Goal: Transaction & Acquisition: Book appointment/travel/reservation

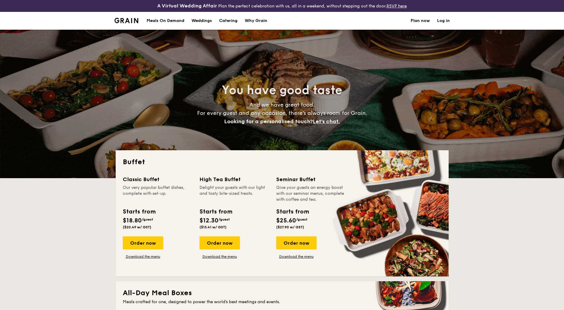
select select
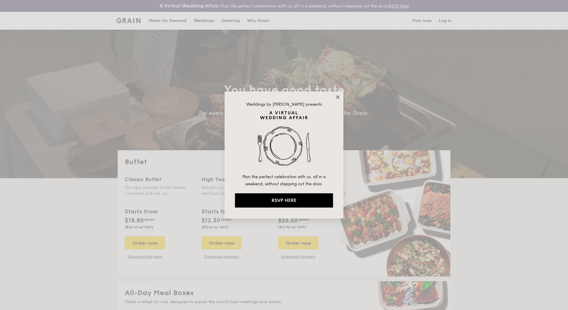
click at [337, 97] on icon at bounding box center [337, 96] width 3 height 3
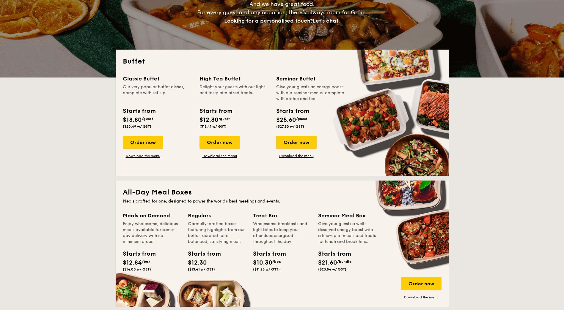
scroll to position [99, 0]
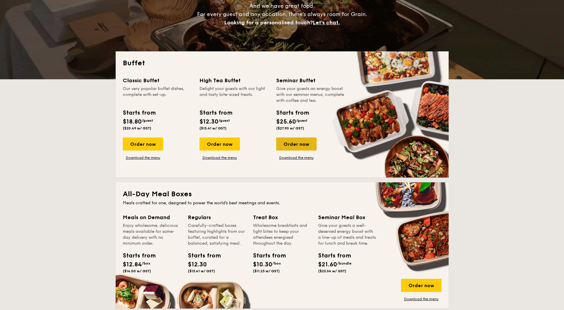
click at [294, 143] on div "Order now" at bounding box center [296, 144] width 40 height 13
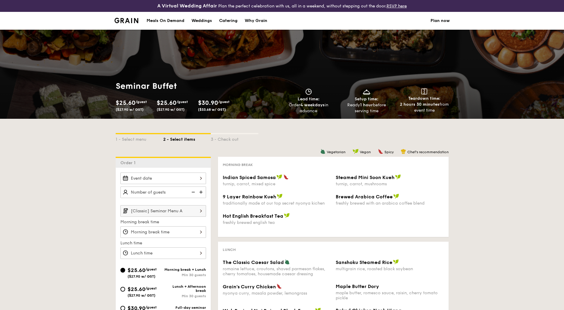
scroll to position [99, 0]
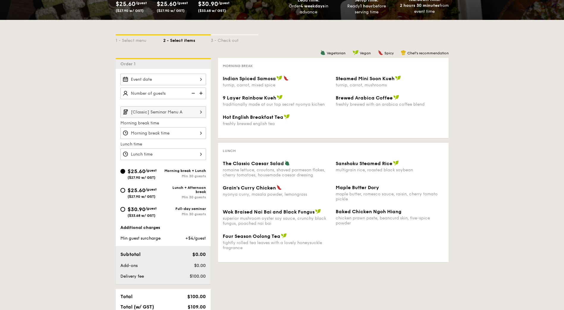
click at [139, 210] on span "$30.90" at bounding box center [136, 209] width 18 height 7
click at [125, 210] on input "$30.90 /guest ($33.68 w/ GST) Full-day seminar Min 30 guests" at bounding box center [122, 209] width 5 height 5
radio input "true"
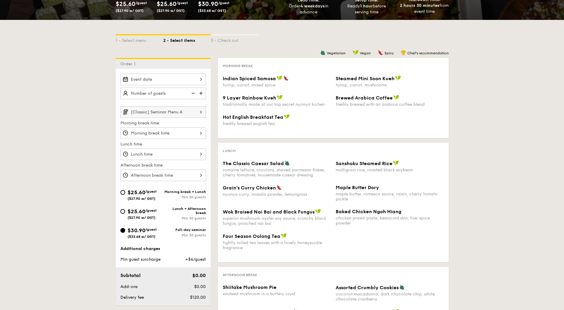
click at [168, 112] on input "[Classic] Seminar Menu A" at bounding box center [163, 112] width 86 height 12
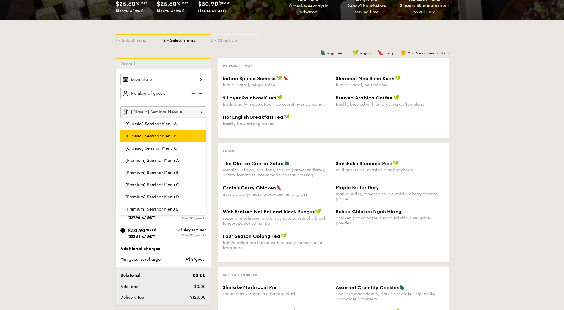
click at [173, 136] on span "[Classic] Seminar Menu B" at bounding box center [150, 136] width 51 height 5
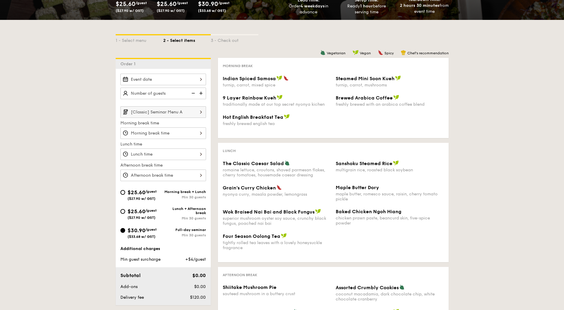
click at [147, 212] on span "/guest" at bounding box center [150, 211] width 11 height 4
click at [125, 212] on input "$25.60 /guest ($27.90 w/ GST) Lunch + Afternoon break Min 30 guests" at bounding box center [122, 211] width 5 height 5
radio input "true"
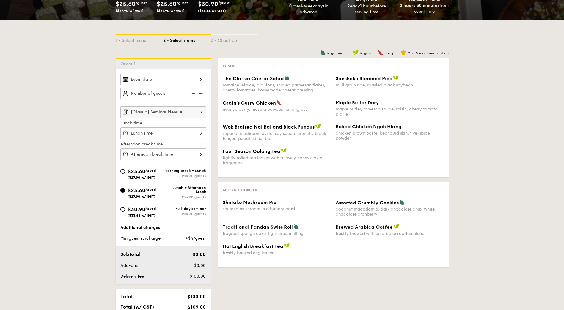
scroll to position [0, 0]
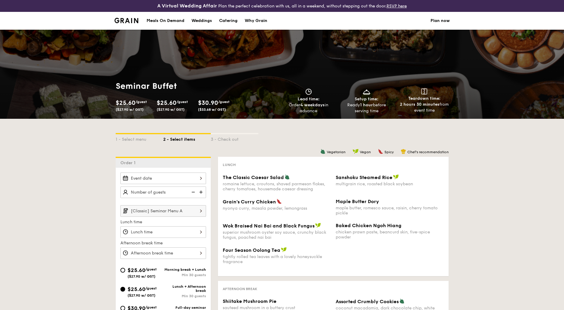
click at [233, 20] on div "Catering" at bounding box center [228, 21] width 18 height 18
select select
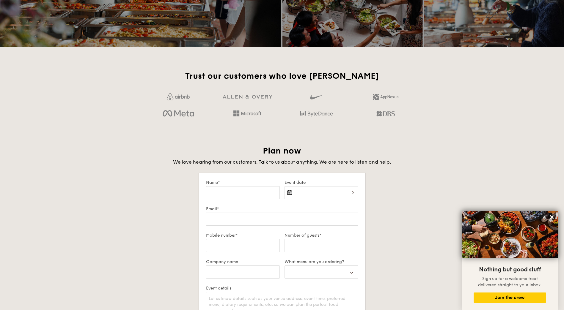
scroll to position [891, 0]
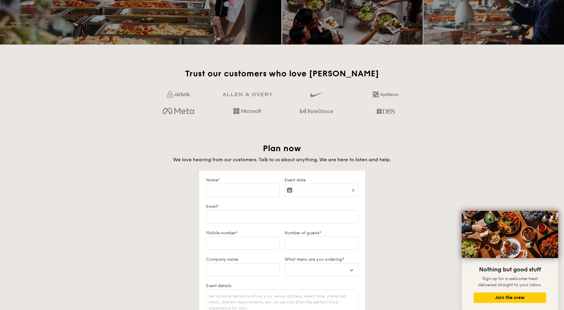
click at [452, 174] on div "Trust our customers who love Grain Plan now We love hearing from our customers.…" at bounding box center [282, 243] width 342 height 351
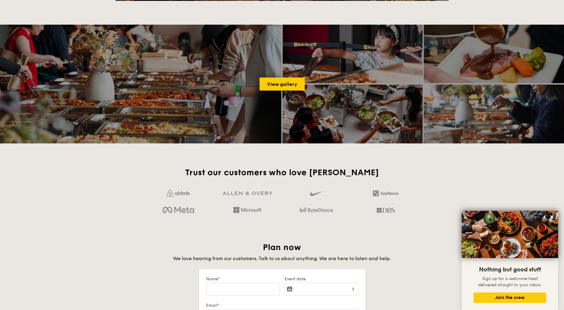
scroll to position [990, 0]
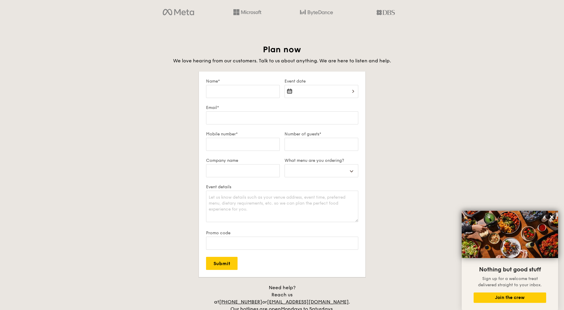
click at [452, 115] on div "Trust our customers who love Grain Plan now We love hearing from our customers.…" at bounding box center [282, 144] width 342 height 351
click at [551, 215] on icon at bounding box center [551, 217] width 5 height 5
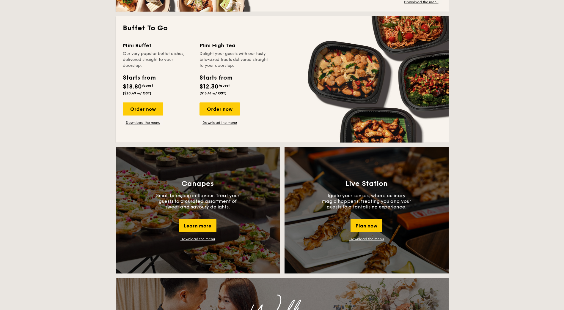
scroll to position [0, 0]
